Goal: Find specific page/section: Find specific page/section

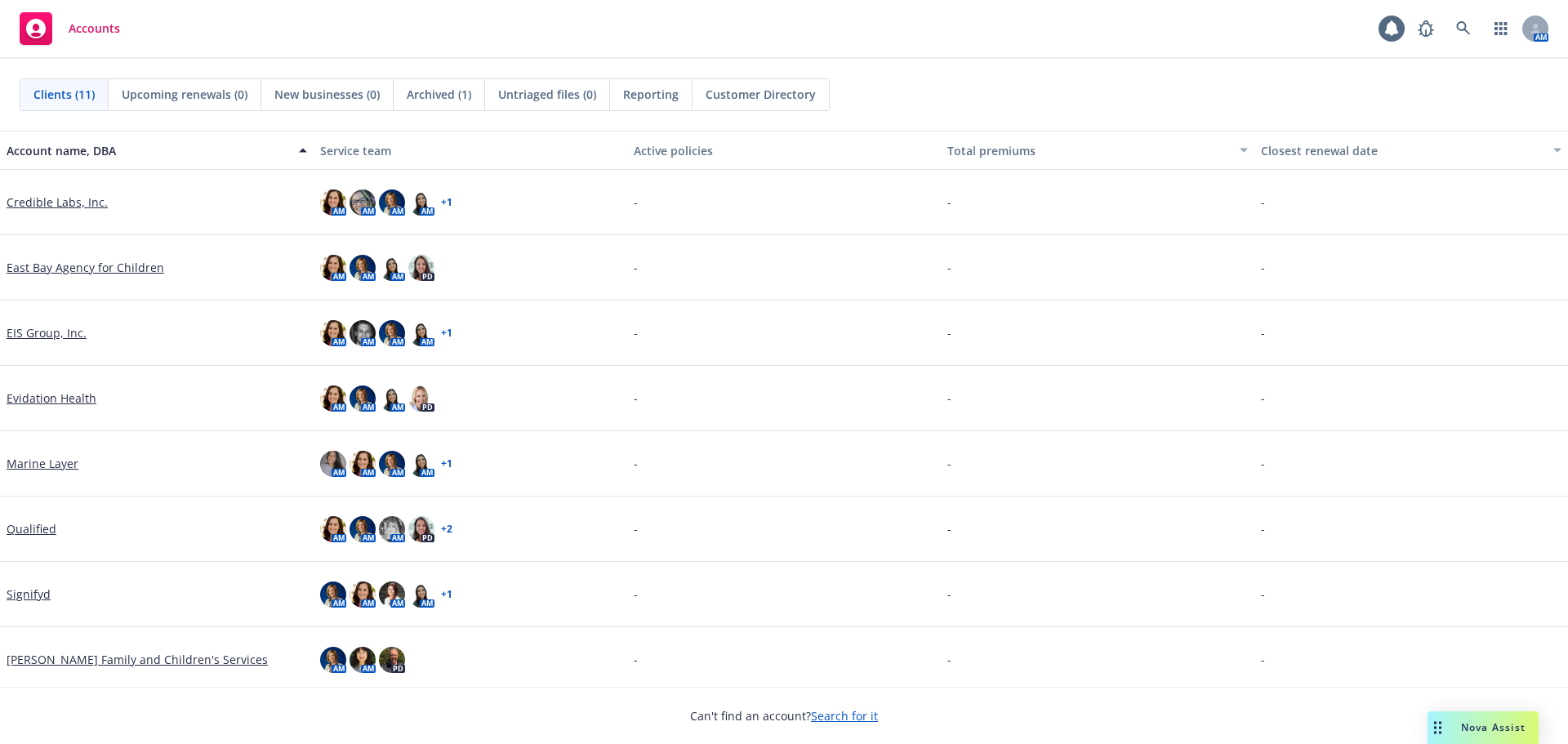
scroll to position [202, 0]
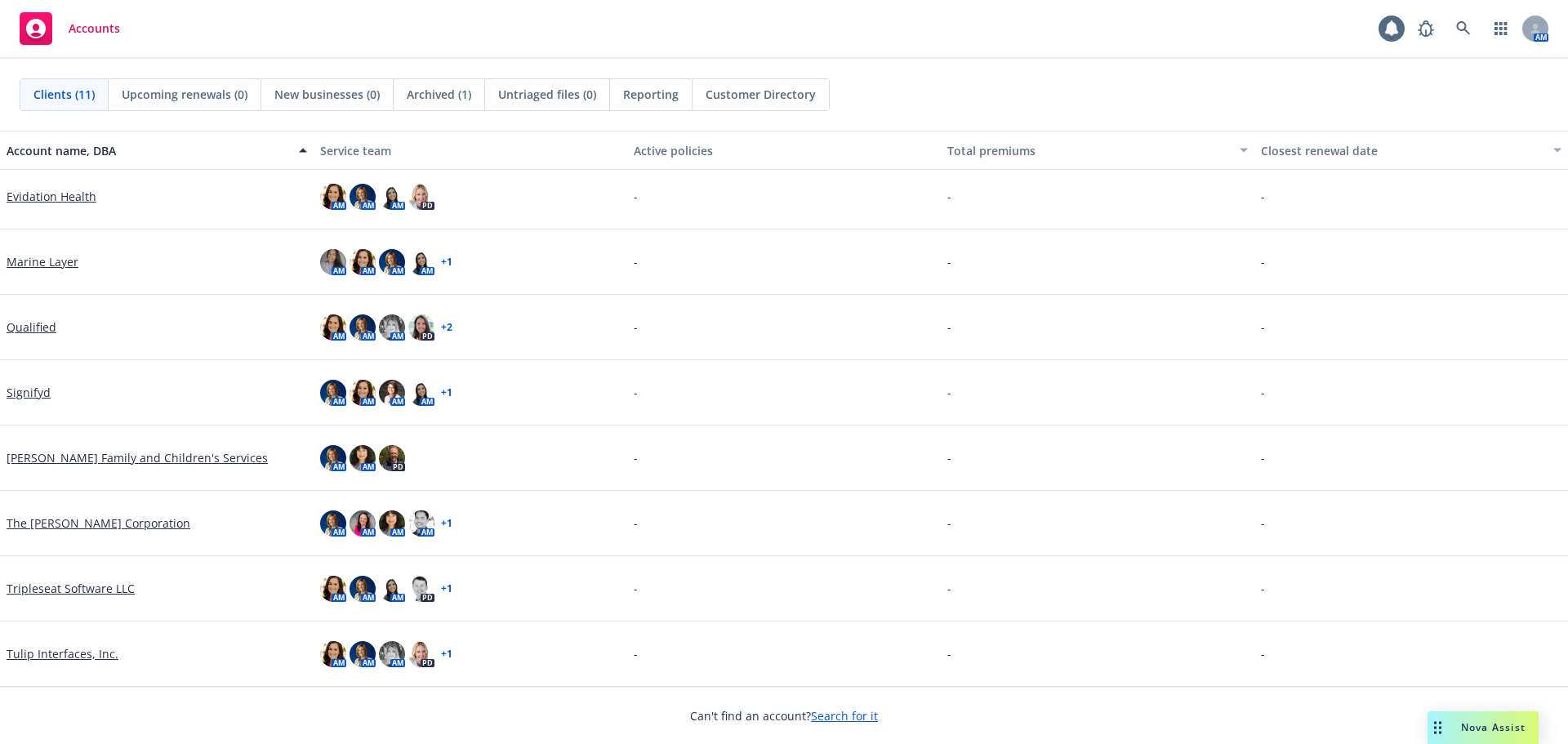
click at [72, 585] on link "Tripleseat Software LLC" at bounding box center [71, 588] width 128 height 17
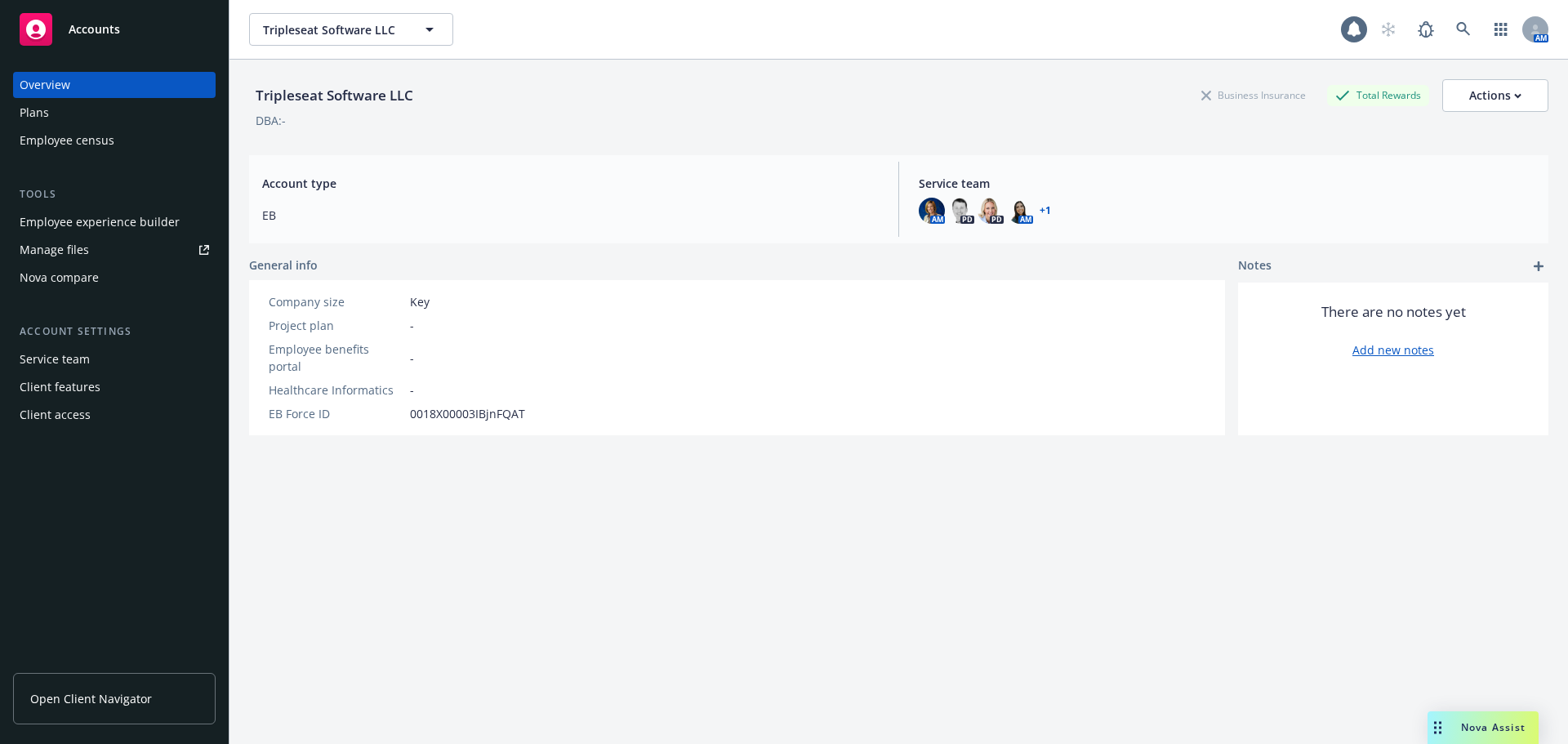
click at [100, 230] on div "Employee experience builder" at bounding box center [100, 222] width 160 height 26
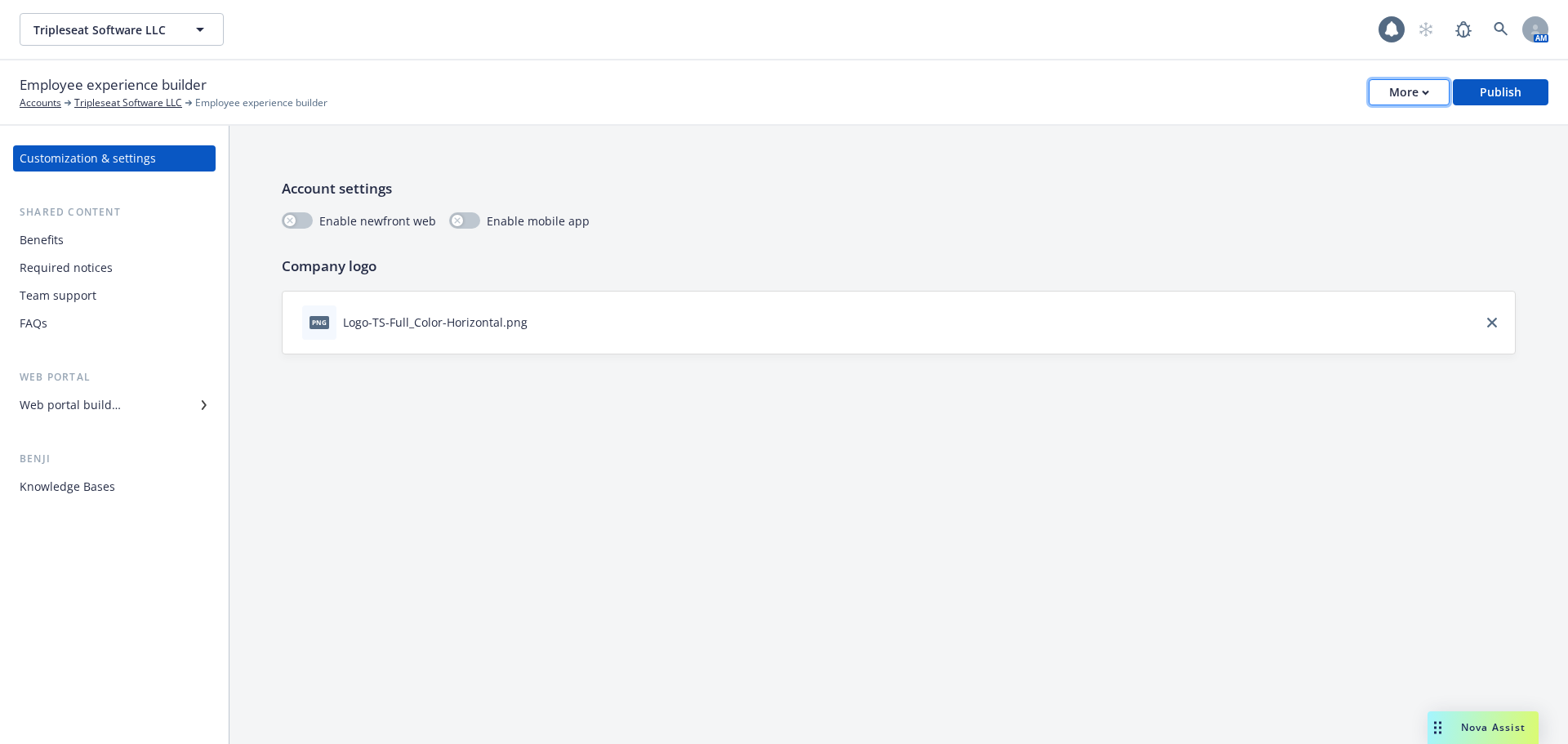
click at [1388, 90] on button "More" at bounding box center [1409, 92] width 81 height 26
click at [1300, 123] on link "Copy preview link" at bounding box center [1329, 129] width 242 height 33
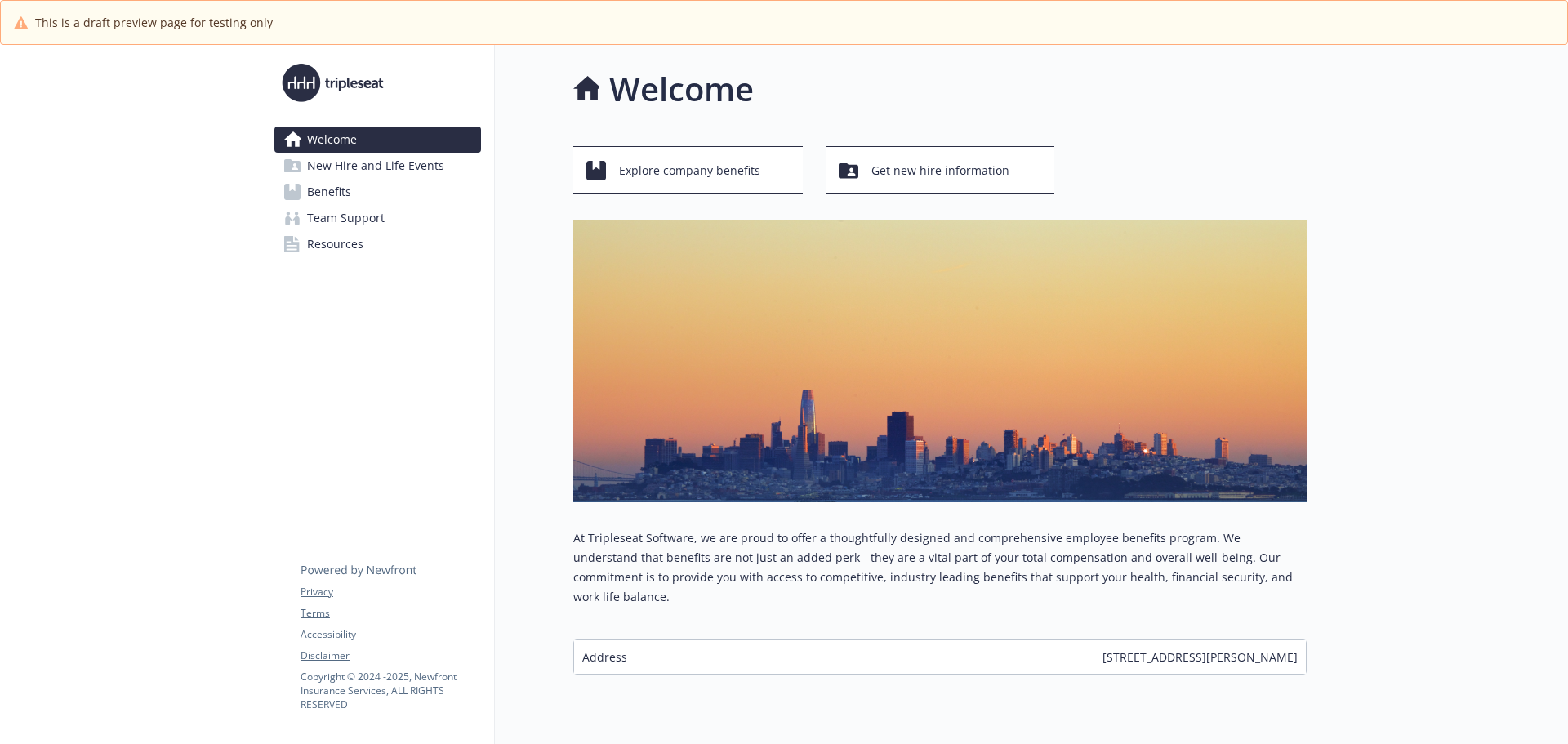
click at [351, 188] on span "Benefits" at bounding box center [329, 192] width 44 height 26
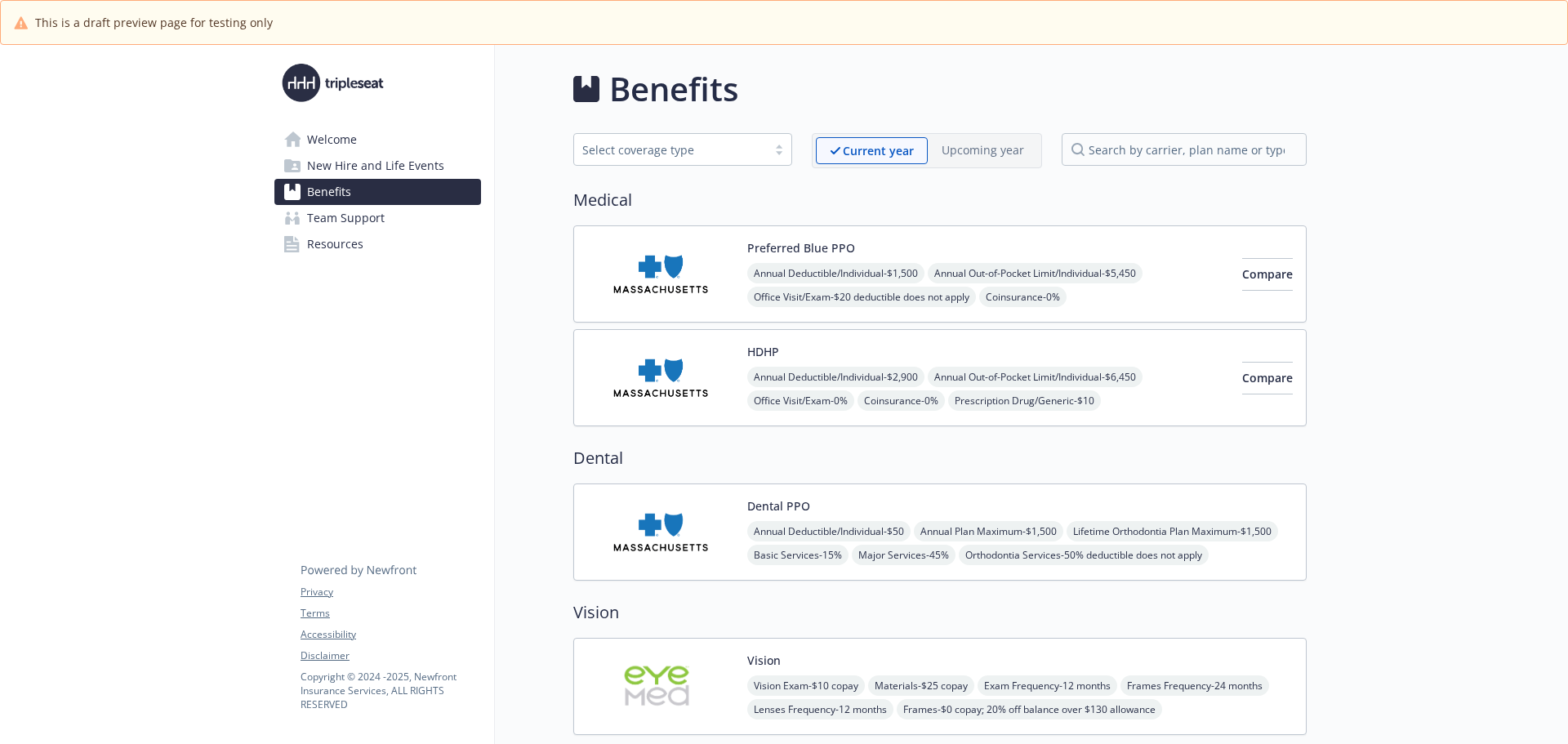
click at [337, 137] on span "Welcome" at bounding box center [332, 140] width 50 height 26
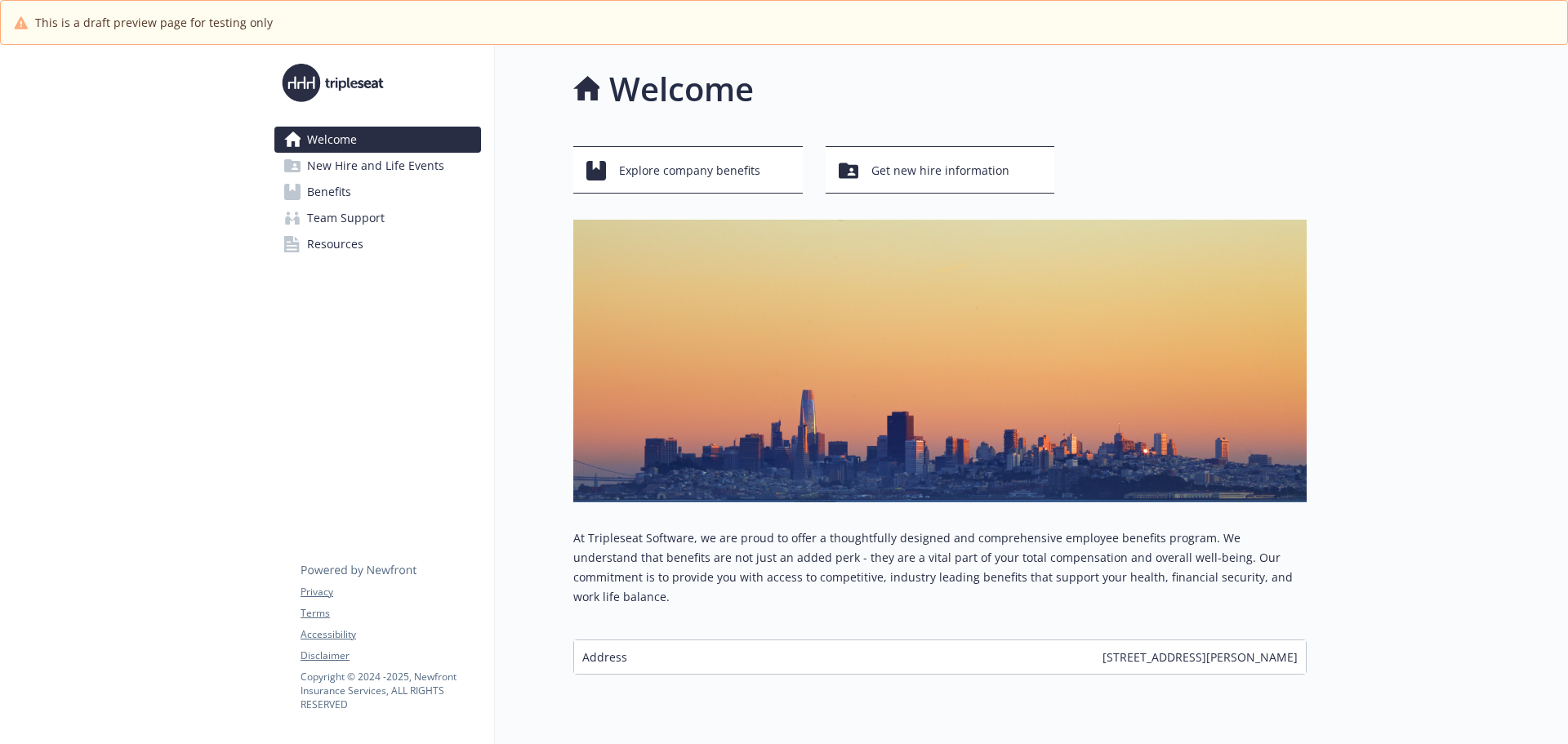
click at [361, 165] on span "New Hire and Life Events" at bounding box center [375, 166] width 137 height 26
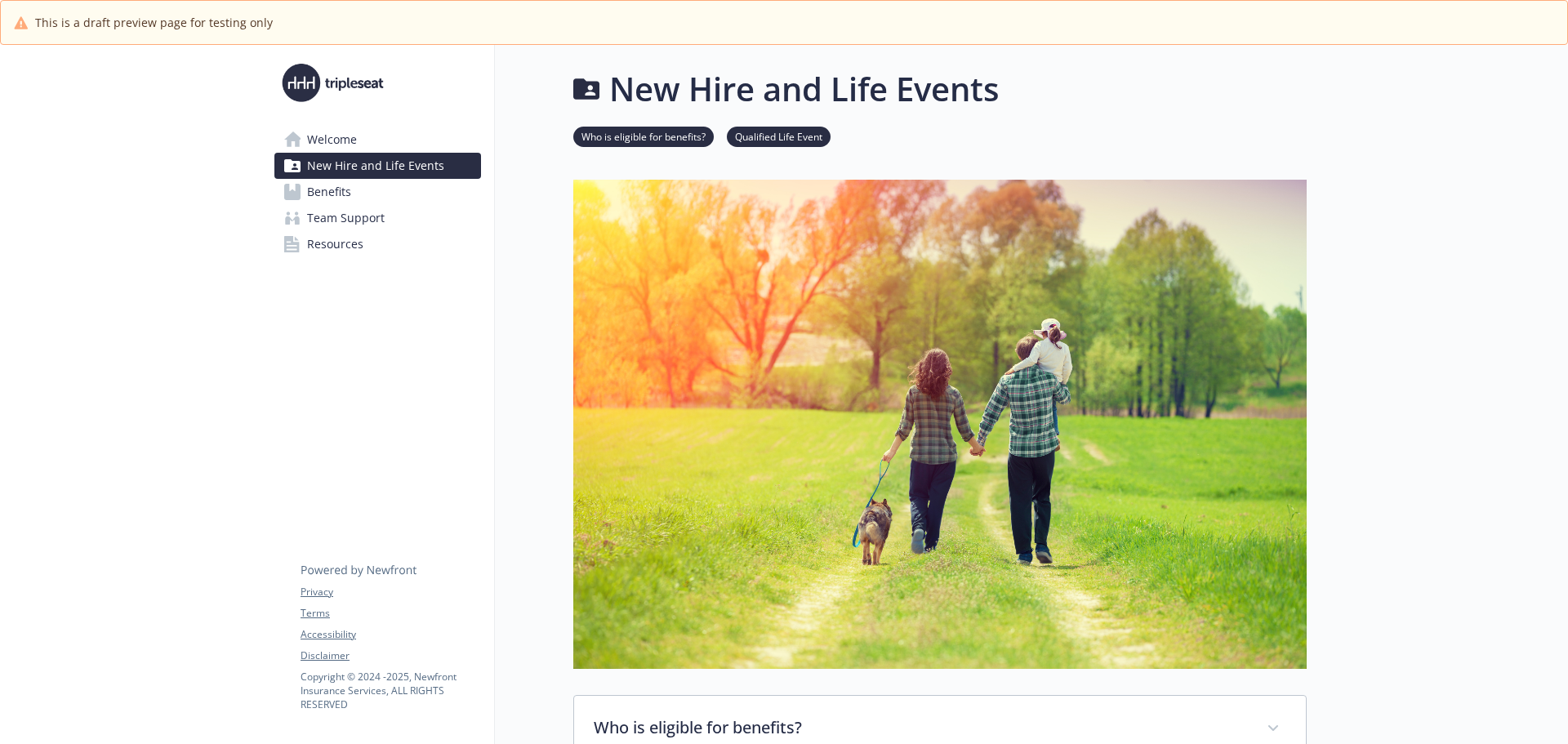
click at [305, 197] on link "Benefits" at bounding box center [377, 192] width 207 height 26
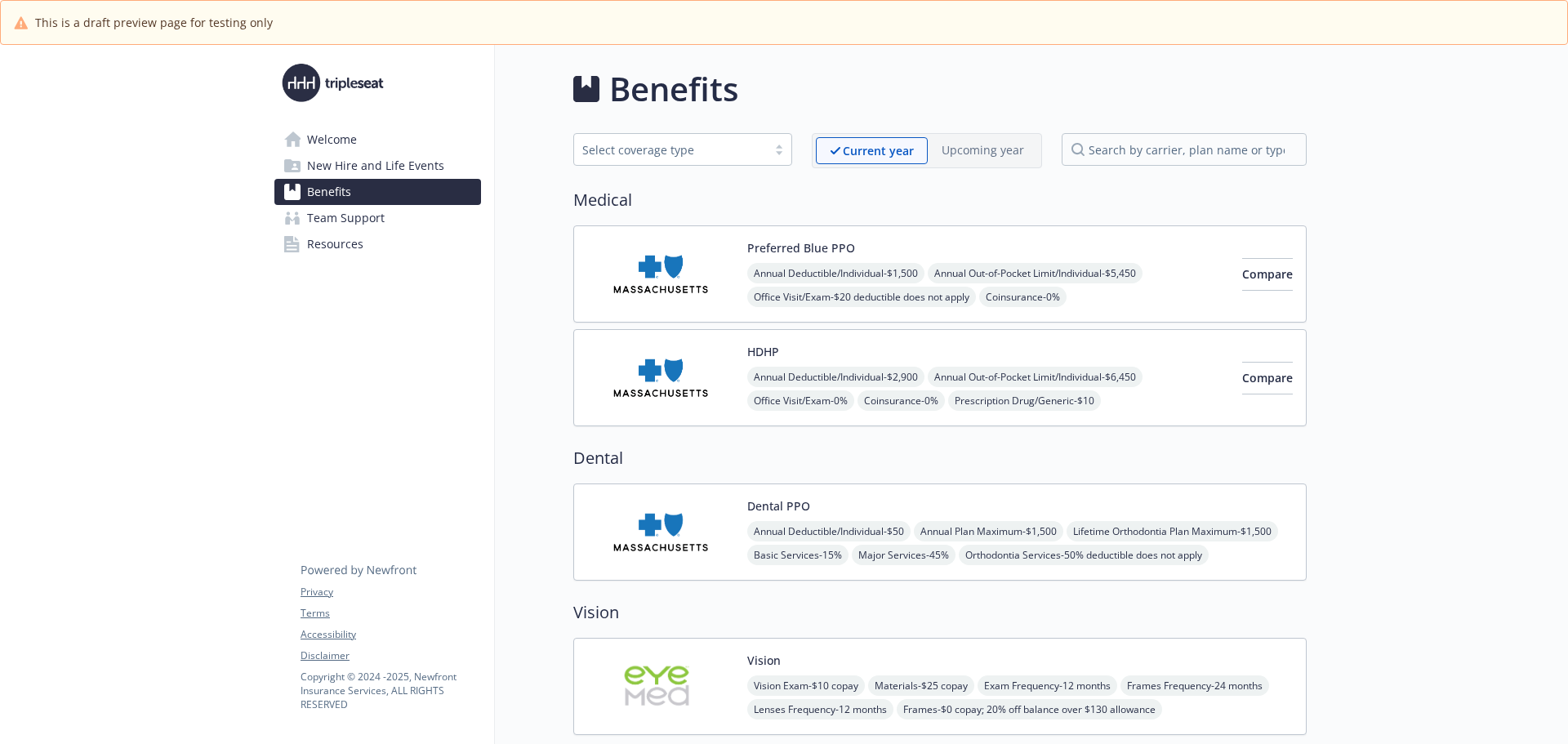
click at [332, 243] on span "Resources" at bounding box center [335, 244] width 56 height 26
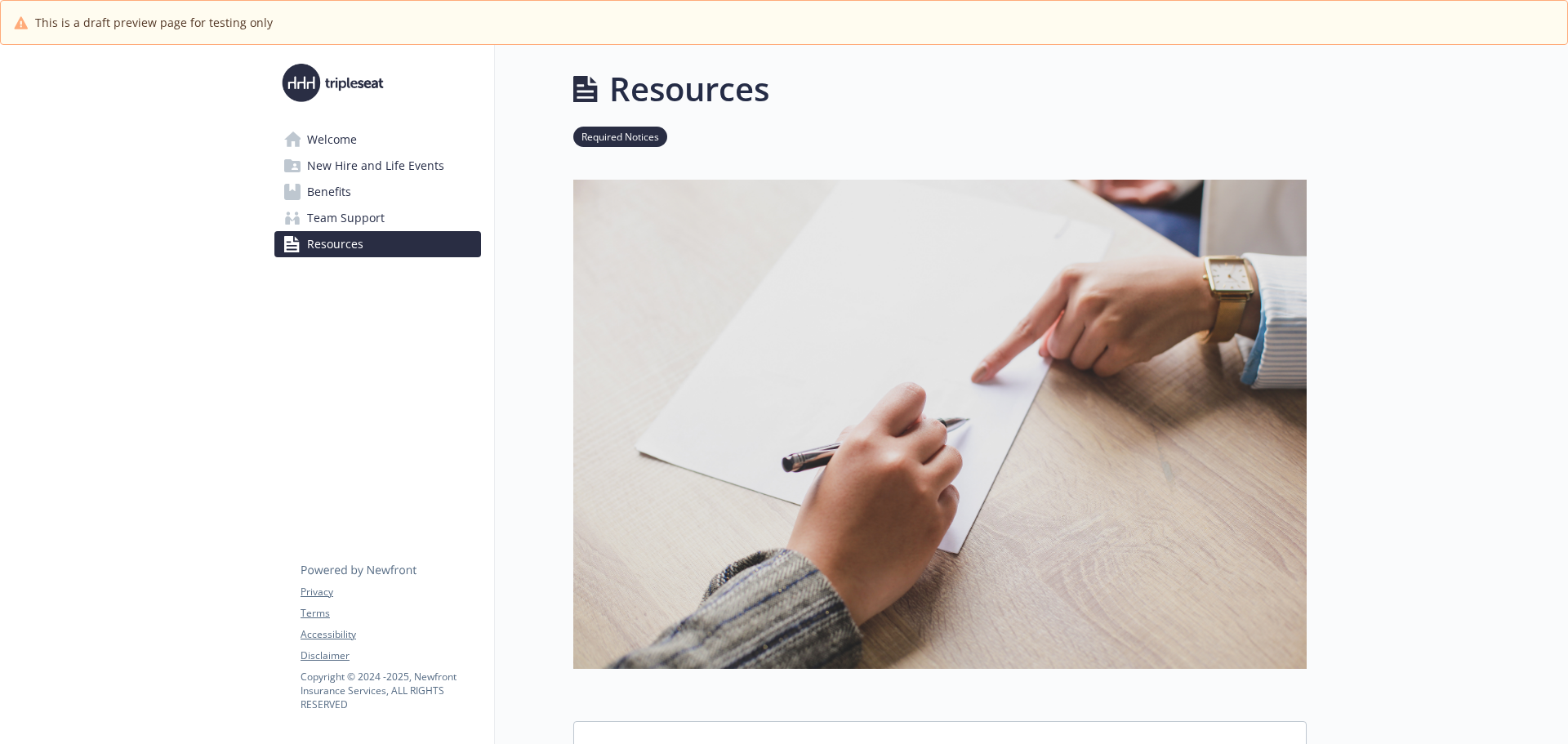
click at [343, 214] on span "Team Support" at bounding box center [346, 218] width 77 height 26
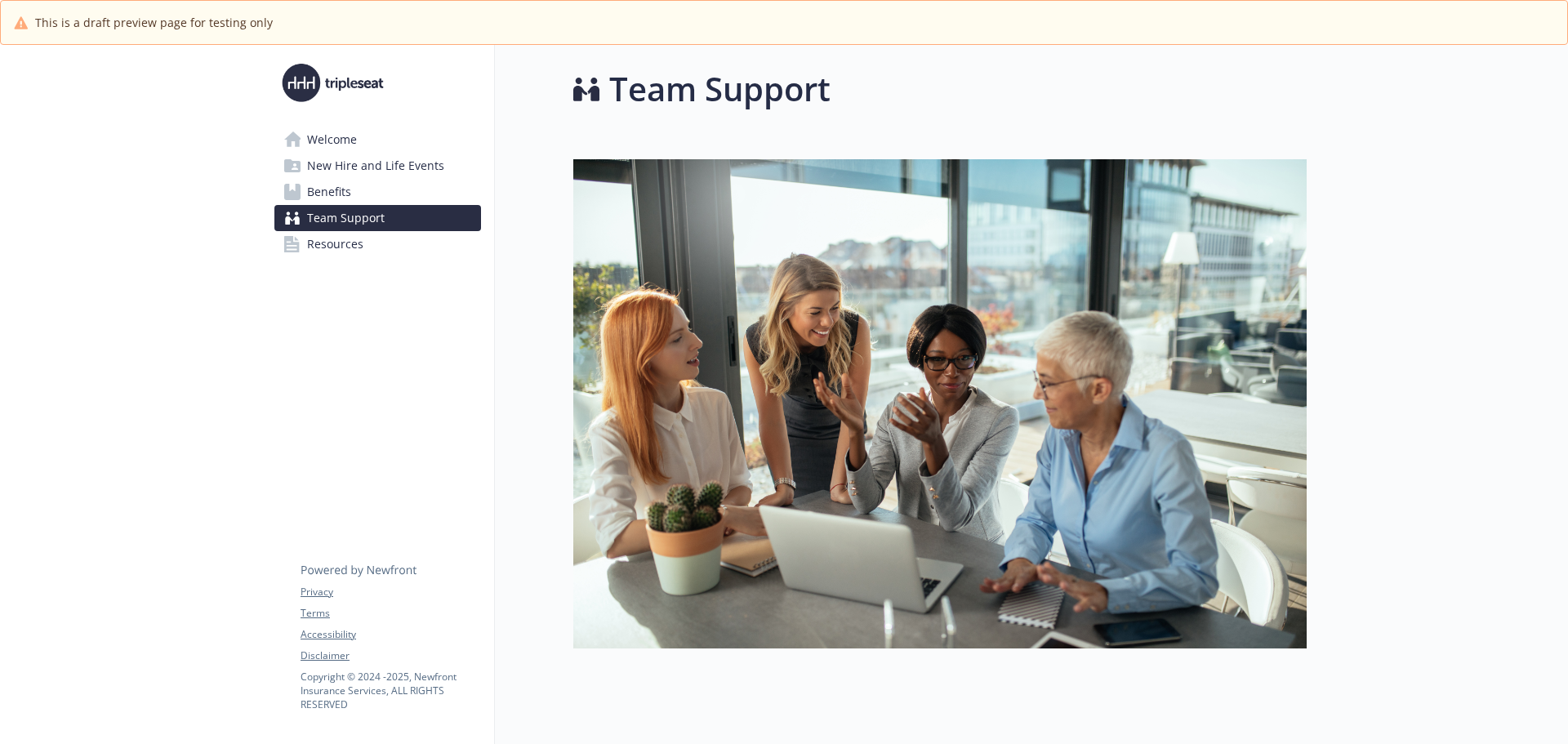
click at [333, 172] on span "New Hire and Life Events" at bounding box center [375, 166] width 137 height 26
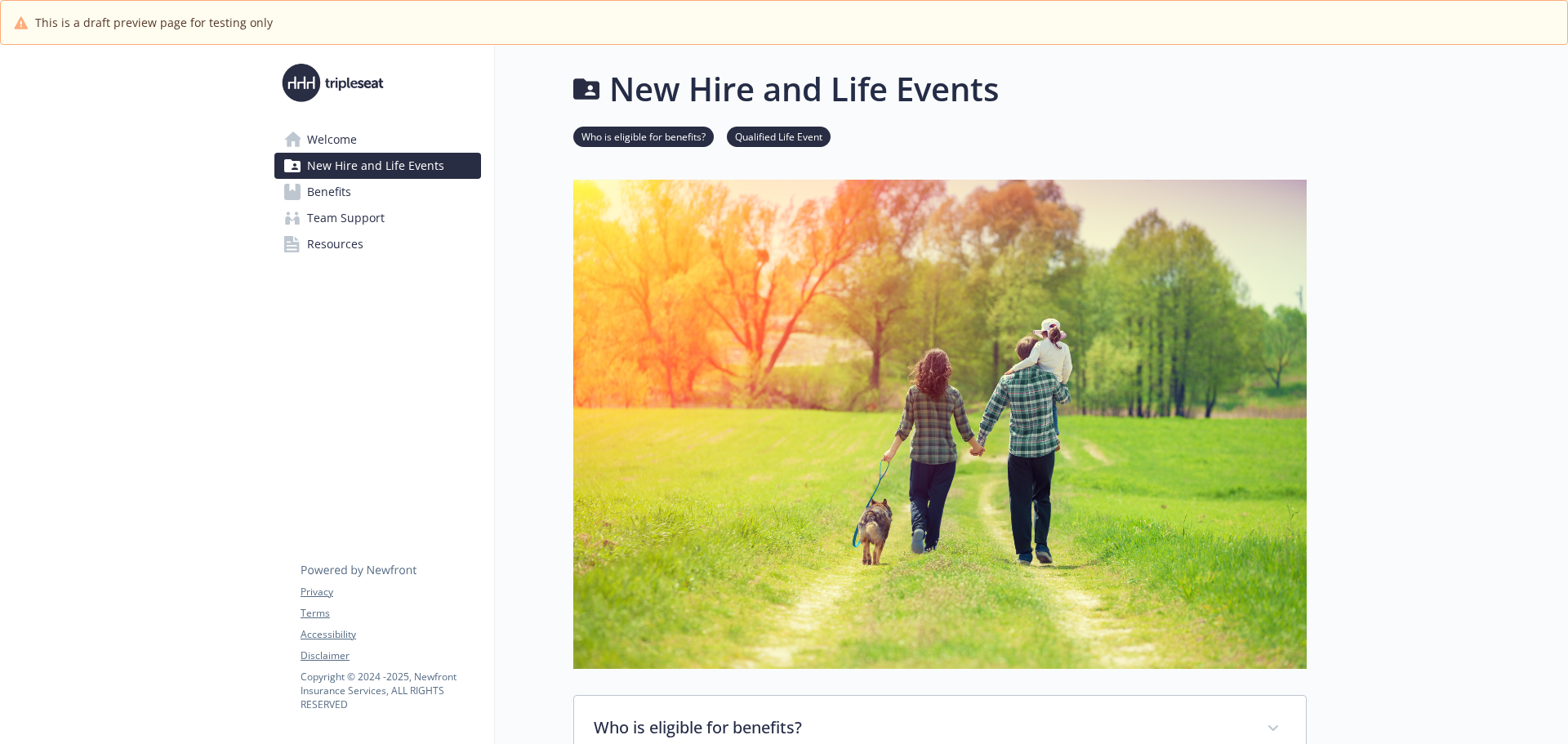
click at [328, 137] on span "Welcome" at bounding box center [332, 140] width 50 height 26
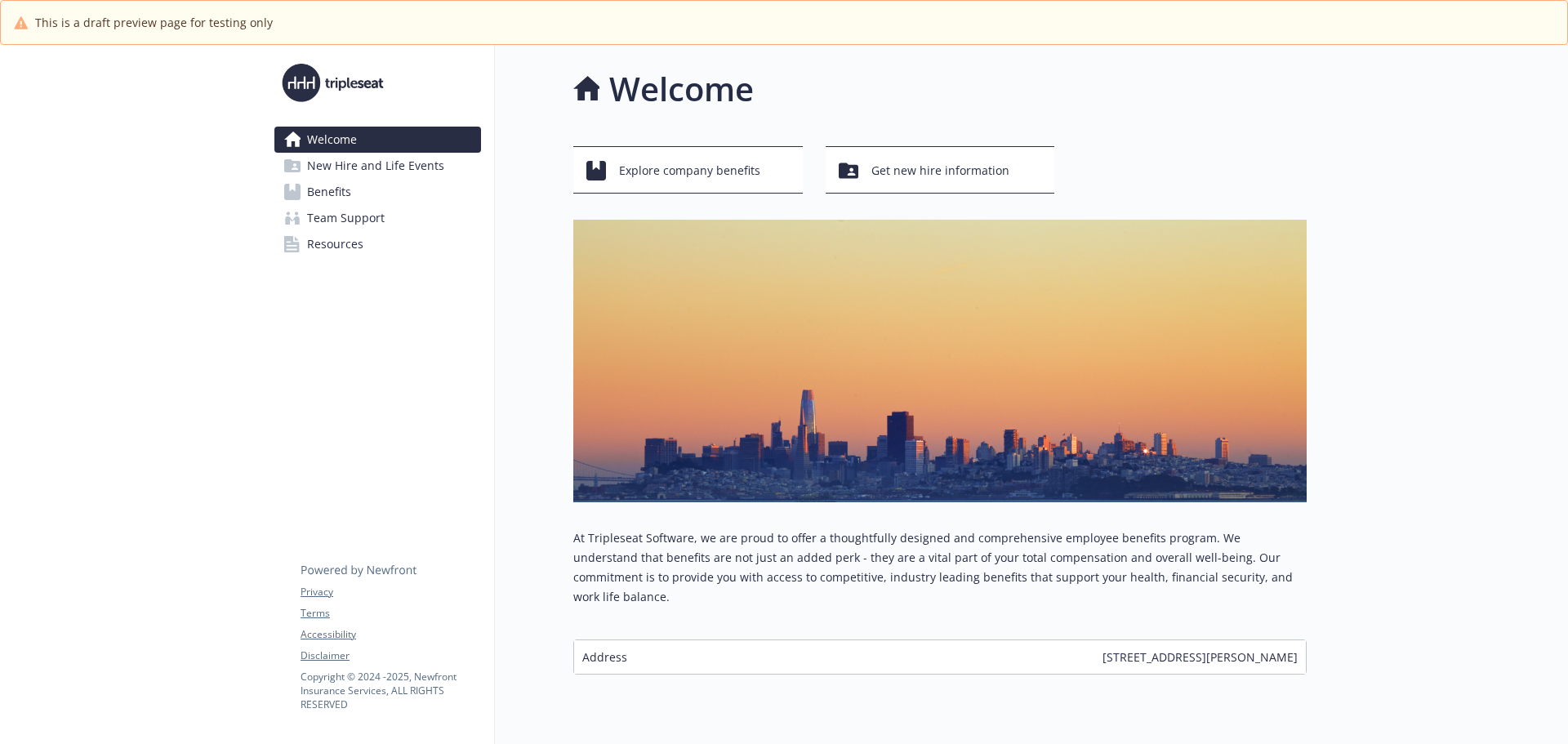
click at [330, 162] on span "New Hire and Life Events" at bounding box center [375, 166] width 137 height 26
